Goal: Information Seeking & Learning: Learn about a topic

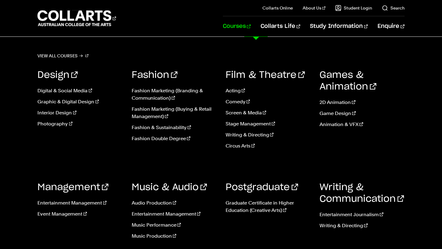
scroll to position [14, 0]
click at [74, 214] on link "Event Management" at bounding box center [79, 213] width 85 height 7
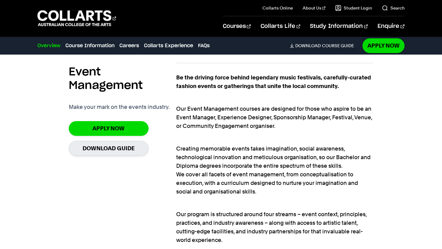
scroll to position [381, 0]
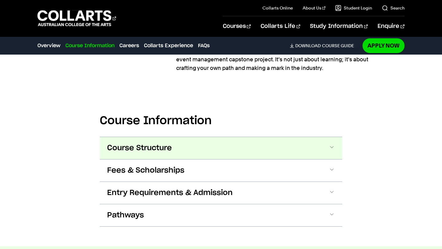
click at [144, 151] on span "Course Structure" at bounding box center [139, 148] width 65 height 10
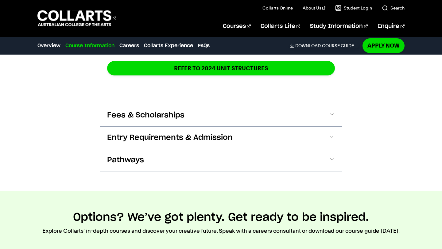
scroll to position [1120, 0]
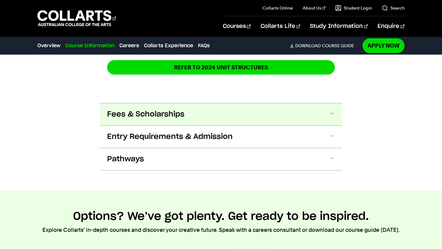
click at [177, 118] on span "Fees & Scholarships" at bounding box center [145, 115] width 77 height 10
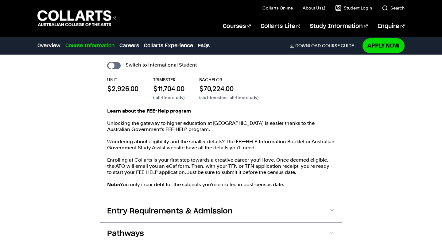
scroll to position [1211, 0]
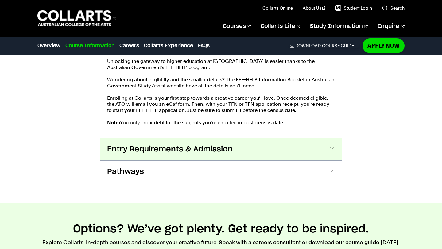
click at [228, 148] on span "Entry Requirements & Admission" at bounding box center [169, 149] width 125 height 10
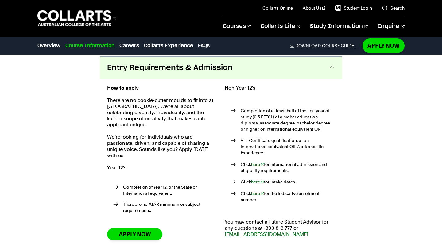
scroll to position [1355, 0]
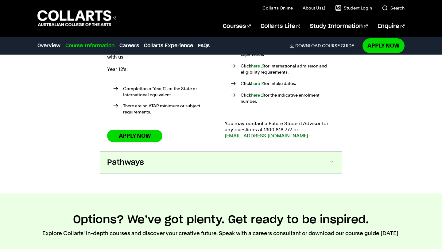
click at [178, 157] on button "Pathways" at bounding box center [221, 163] width 242 height 22
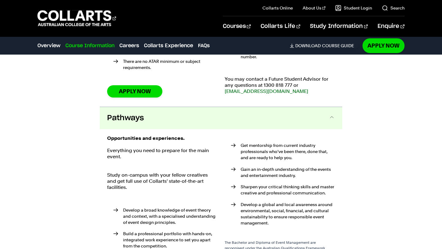
scroll to position [1542, 0]
